Goal: Information Seeking & Learning: Learn about a topic

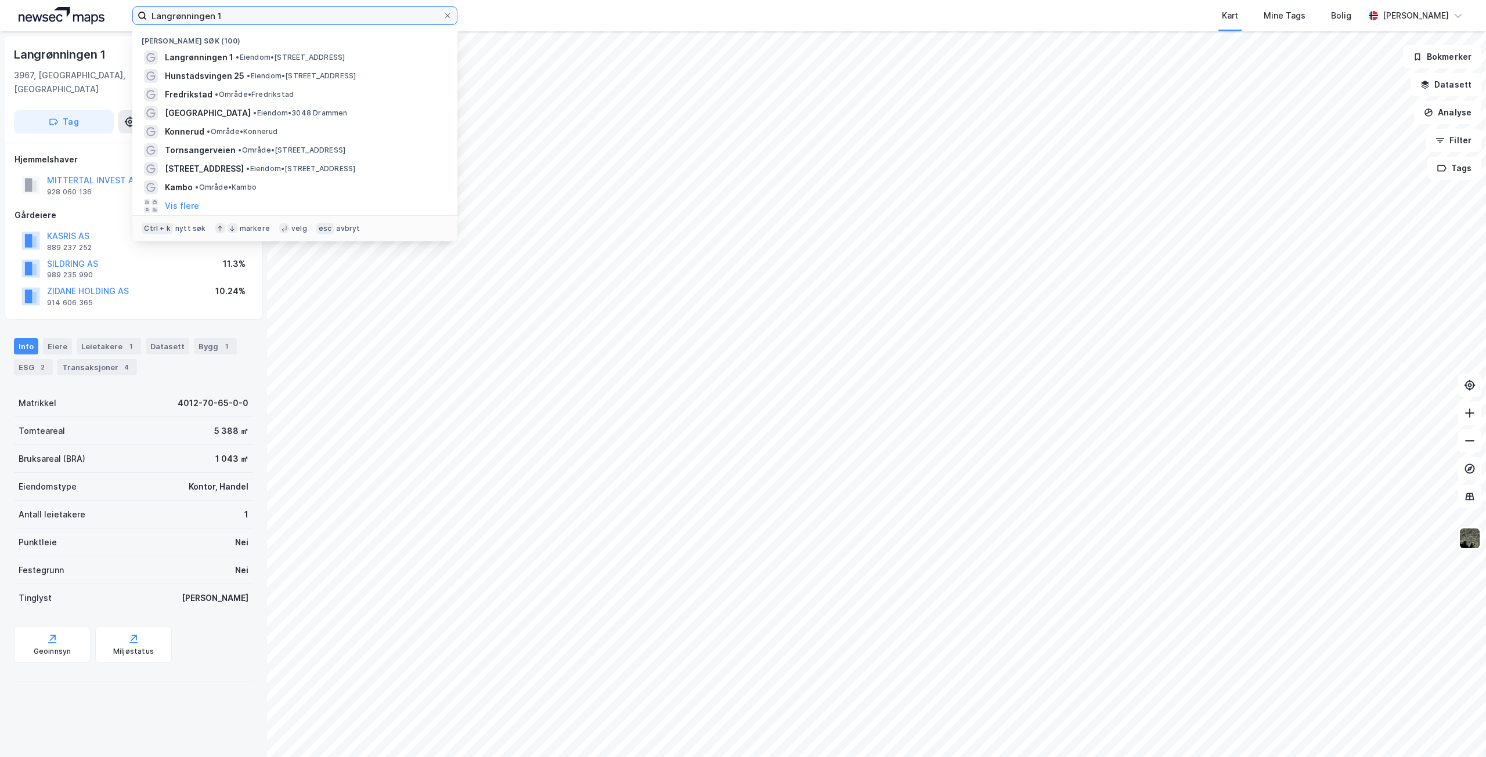
click at [255, 11] on input "Langrønningen 1" at bounding box center [295, 15] width 296 height 17
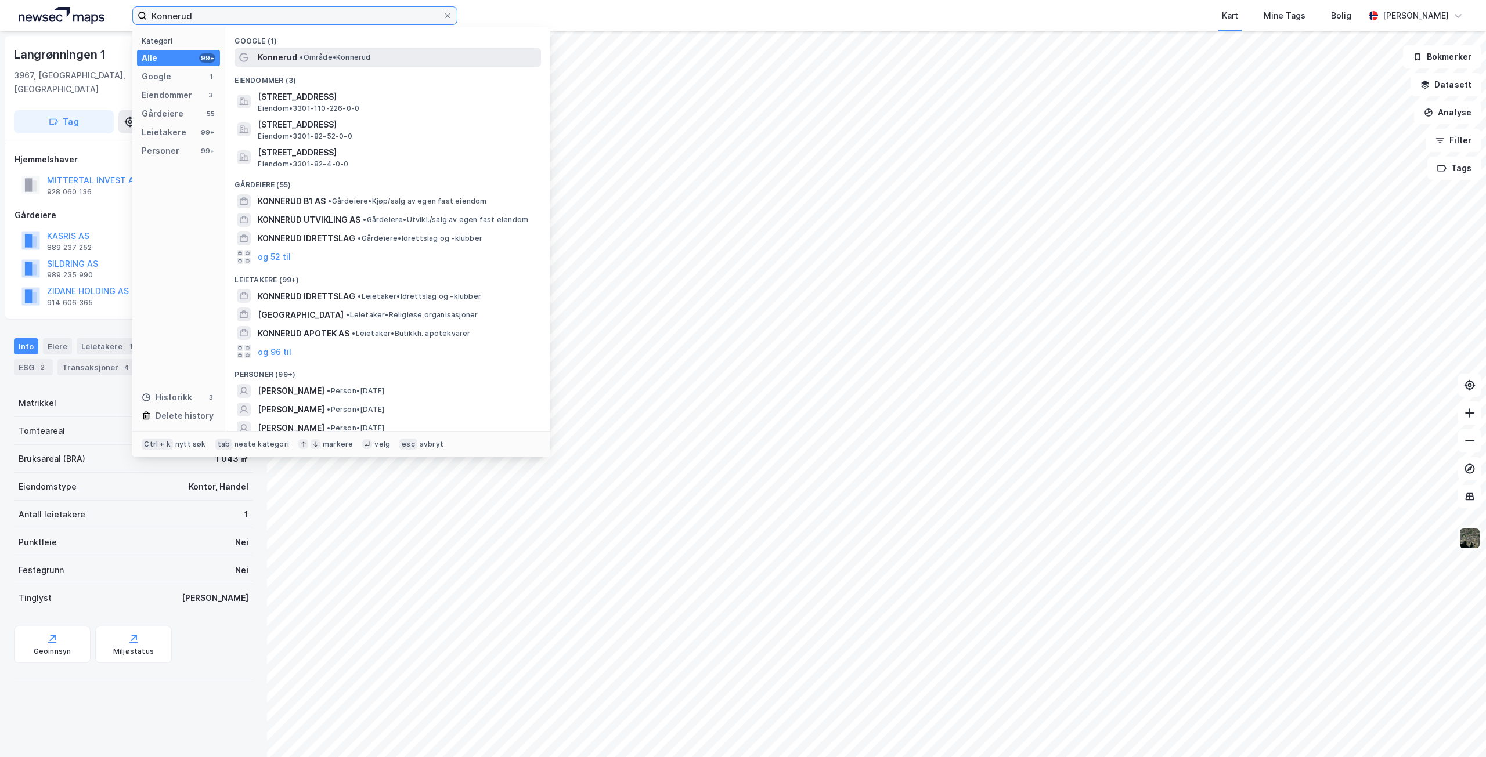
type input "Konnerud"
click at [284, 59] on span "Konnerud" at bounding box center [277, 57] width 39 height 14
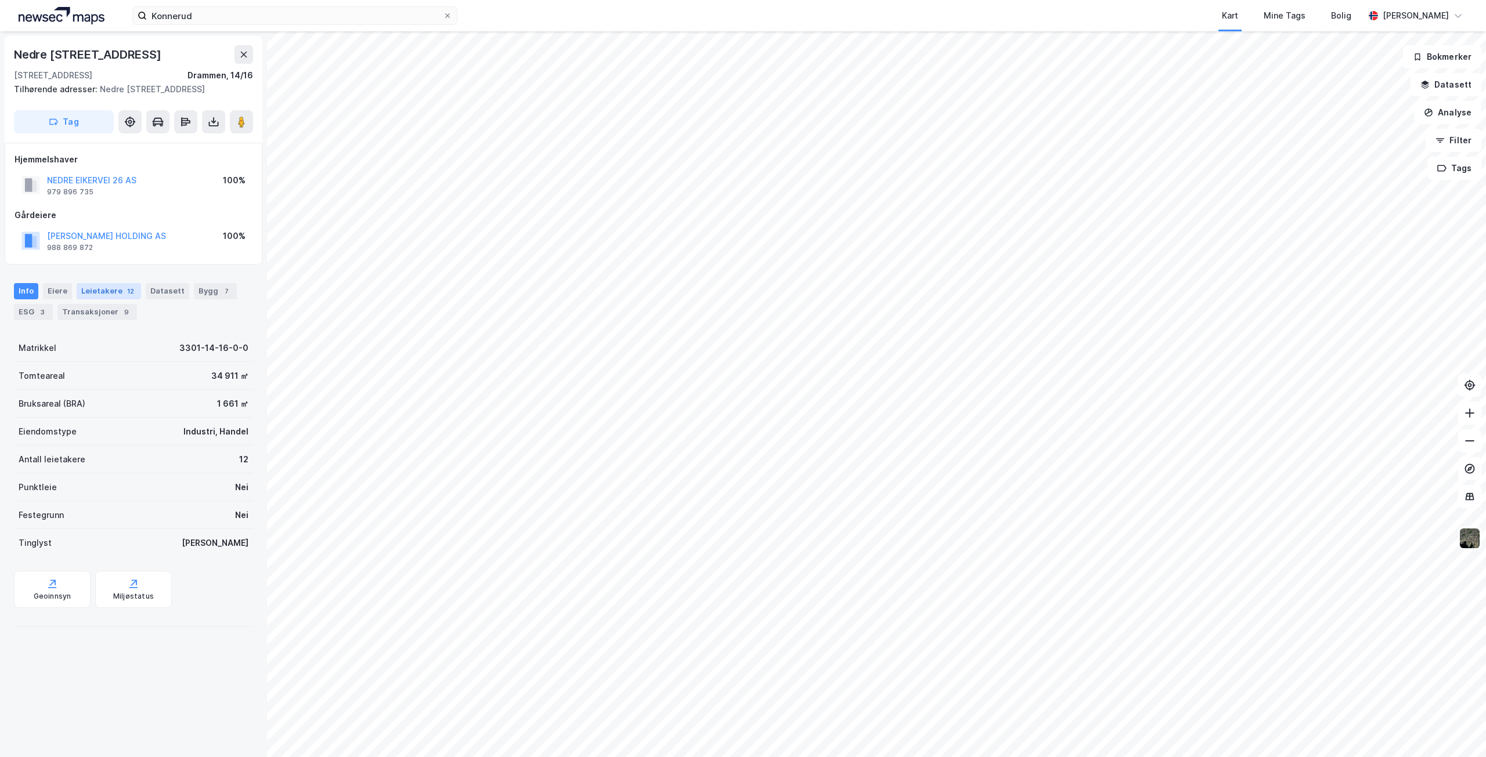
click at [102, 289] on div "Leietakere 12" at bounding box center [109, 291] width 64 height 16
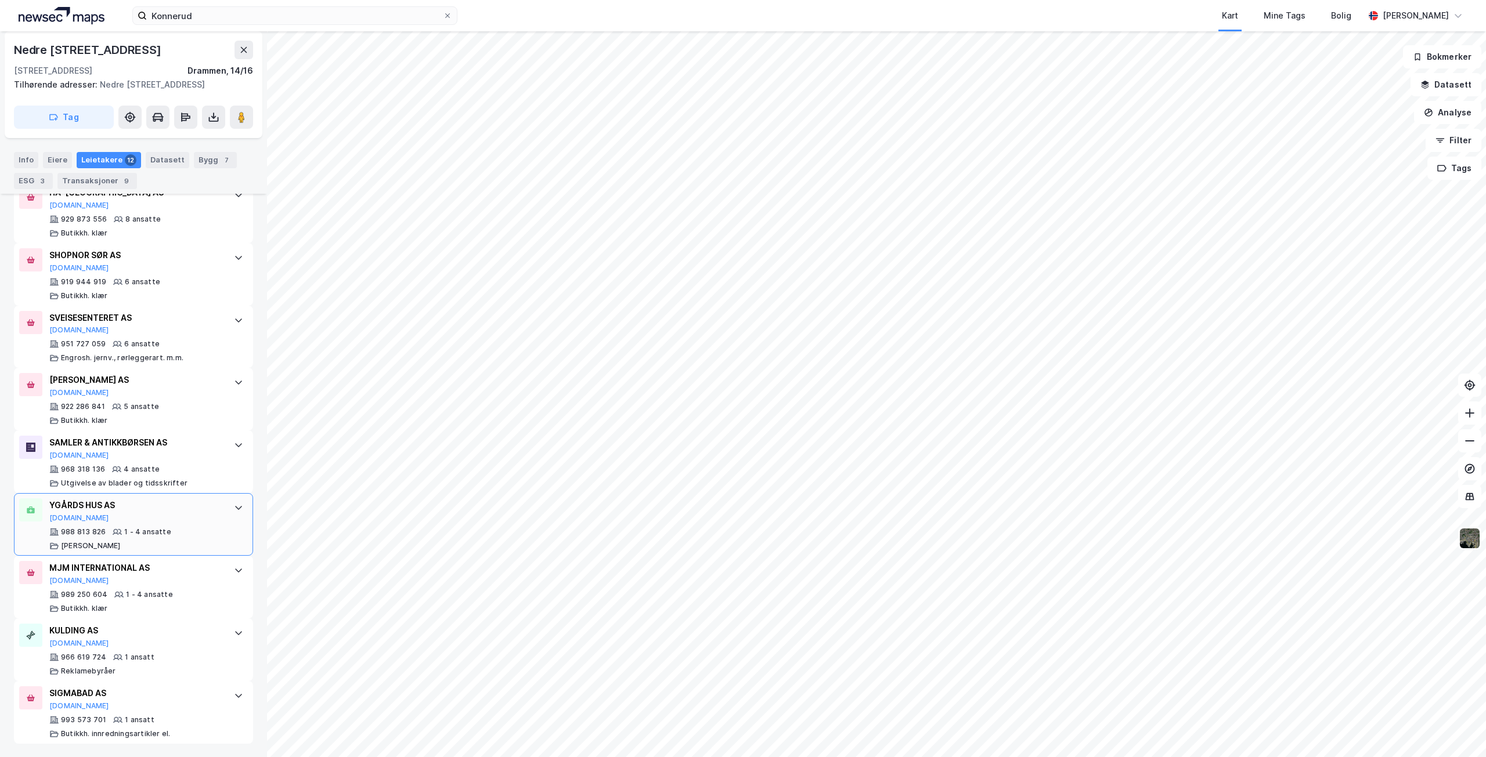
scroll to position [566, 0]
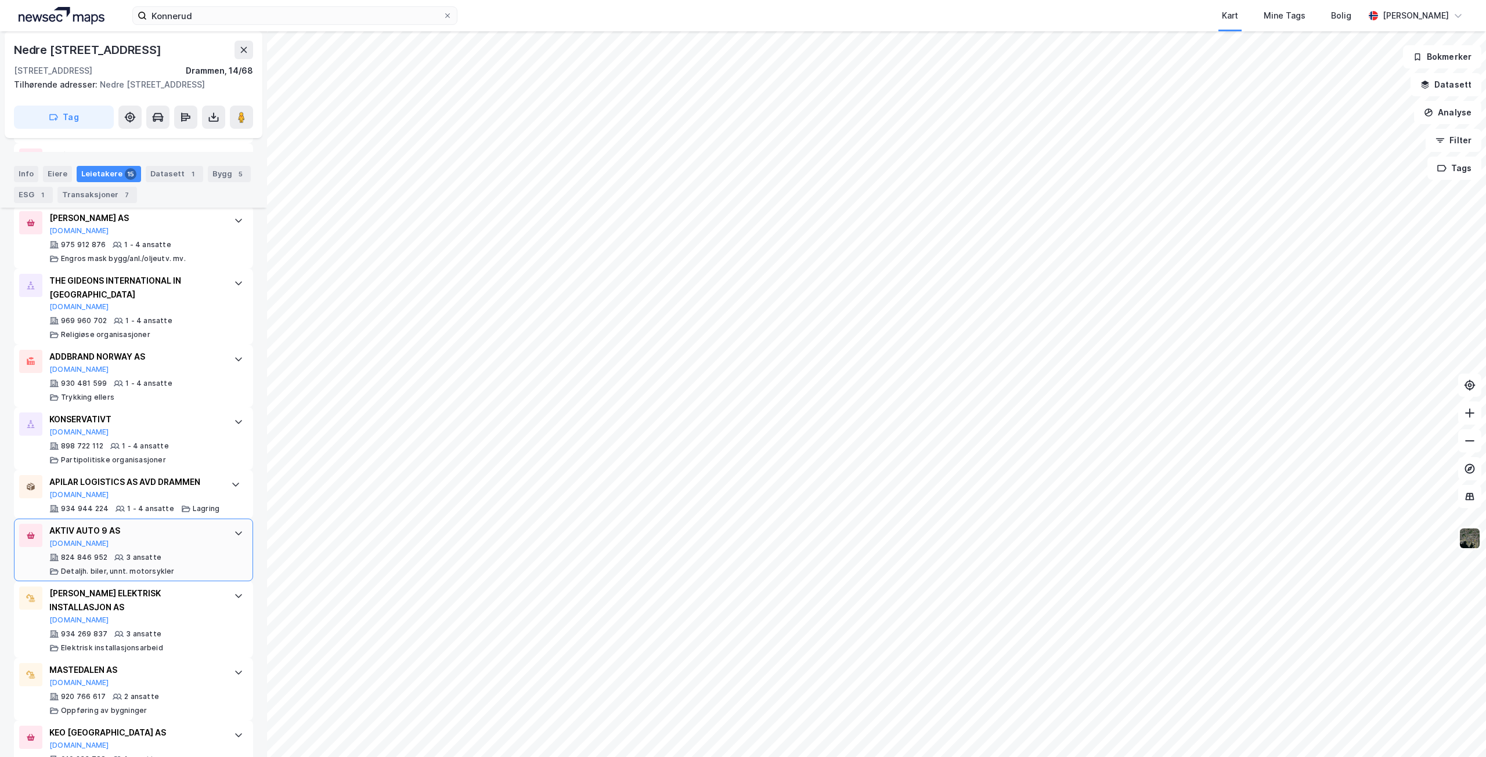
scroll to position [755, 0]
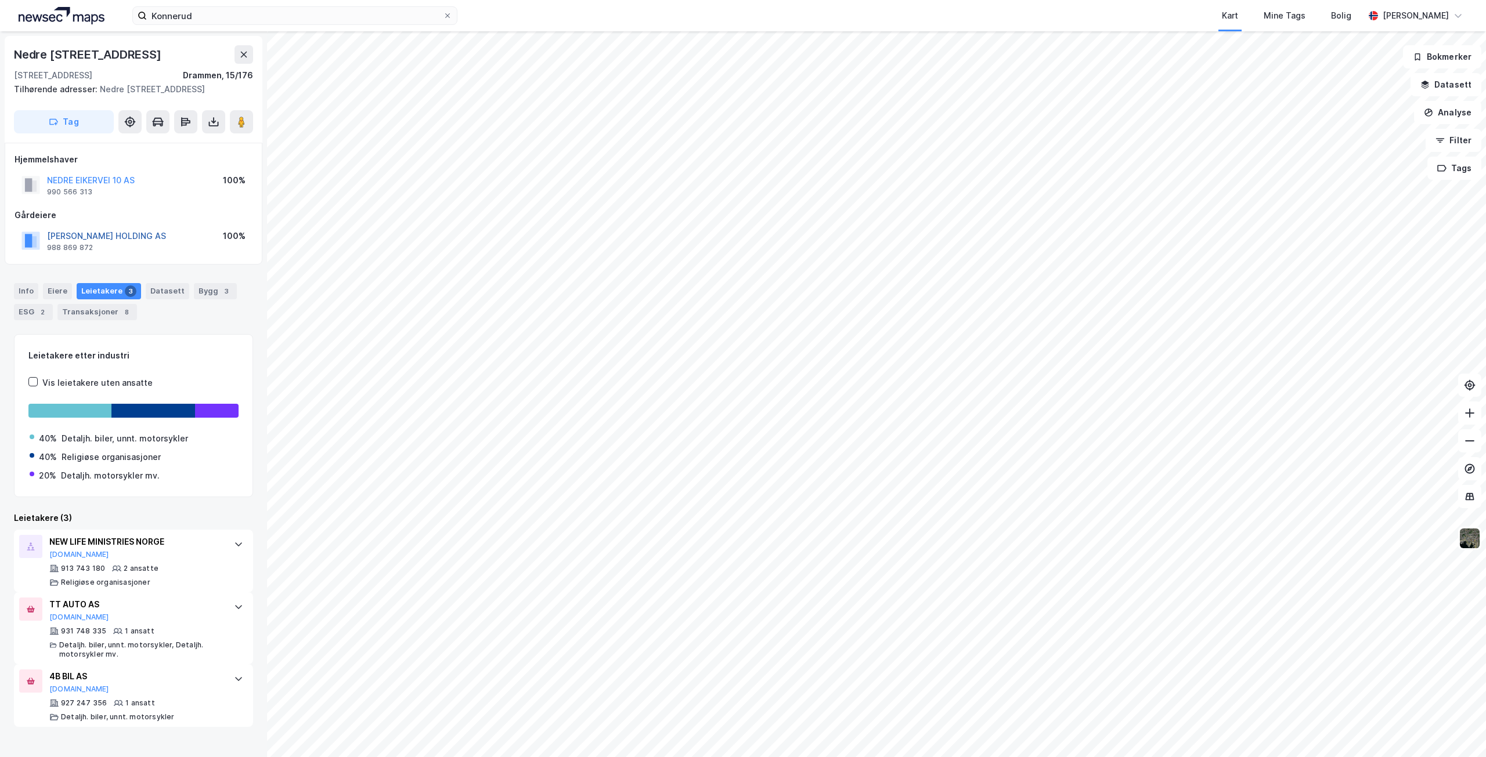
drag, startPoint x: 48, startPoint y: 234, endPoint x: 89, endPoint y: 233, distance: 41.2
click at [0, 0] on button "[PERSON_NAME] HOLDING AS" at bounding box center [0, 0] width 0 height 0
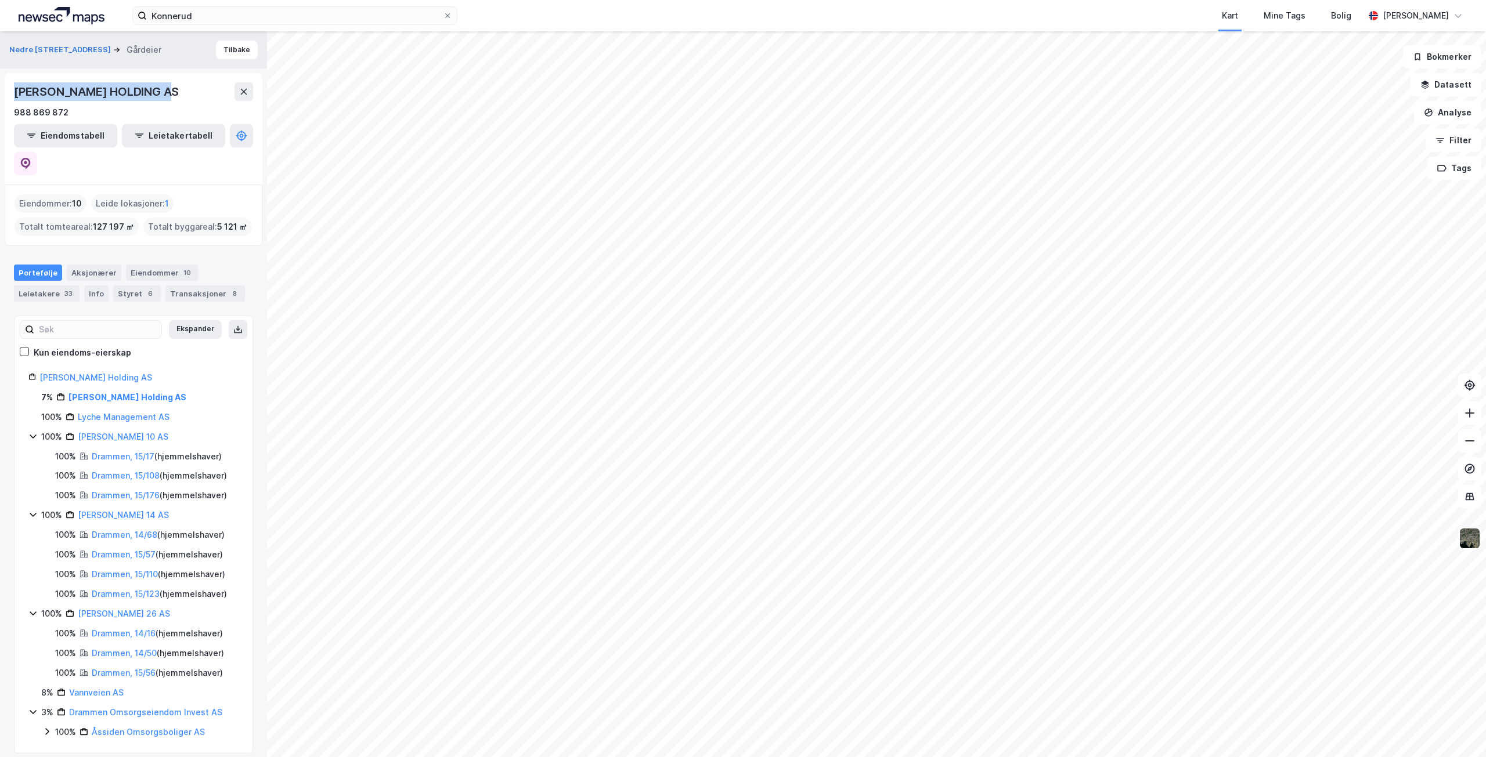
drag, startPoint x: 173, startPoint y: 91, endPoint x: 8, endPoint y: 86, distance: 165.5
click at [8, 86] on div "[PERSON_NAME] HOLDING AS 988 869 872 Eiendomstabell Leietakertabell" at bounding box center [134, 128] width 258 height 111
copy div "[PERSON_NAME] HOLDING AS"
click at [230, 49] on button "Tilbake" at bounding box center [237, 50] width 42 height 19
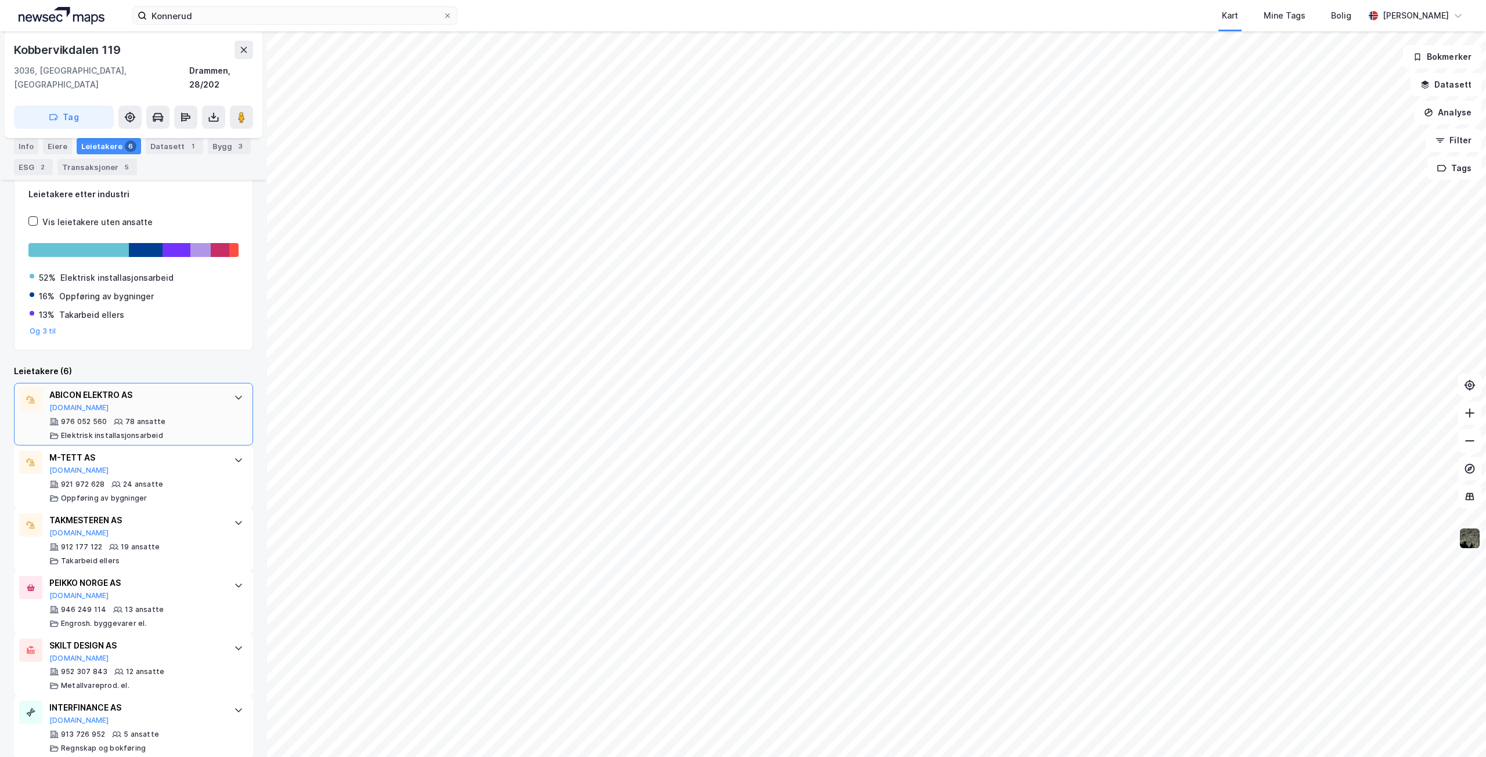
scroll to position [190, 0]
click at [239, 44] on div "[GEOGRAPHIC_DATA] 119 3036, [GEOGRAPHIC_DATA], [GEOGRAPHIC_DATA], 28/202 Tag Hj…" at bounding box center [743, 394] width 1486 height 726
drag, startPoint x: 238, startPoint y: 31, endPoint x: 237, endPoint y: 22, distance: 9.3
click at [237, 23] on div "Konnerud Kart Mine Tags Bolig [PERSON_NAME] 119 3036, [GEOGRAPHIC_DATA], [GEOGR…" at bounding box center [743, 378] width 1486 height 757
click at [242, 47] on icon at bounding box center [243, 49] width 9 height 9
